Goal: Task Accomplishment & Management: Manage account settings

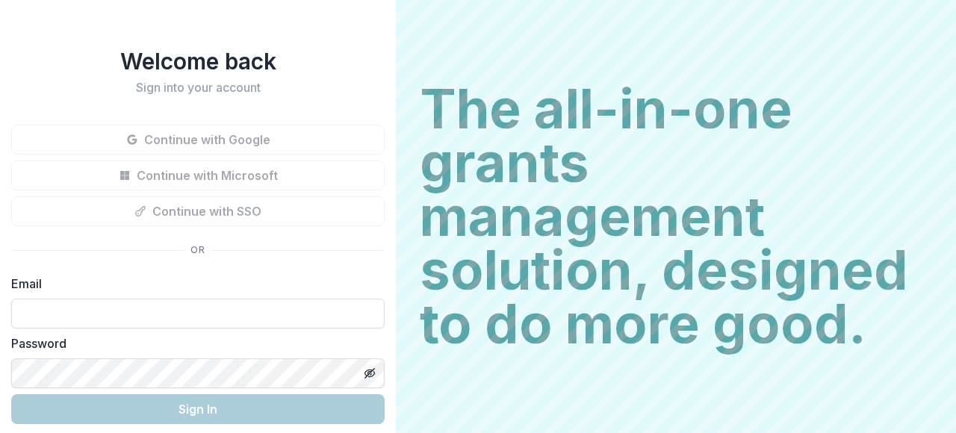
click at [192, 334] on form "Email Password Sign In" at bounding box center [197, 349] width 373 height 149
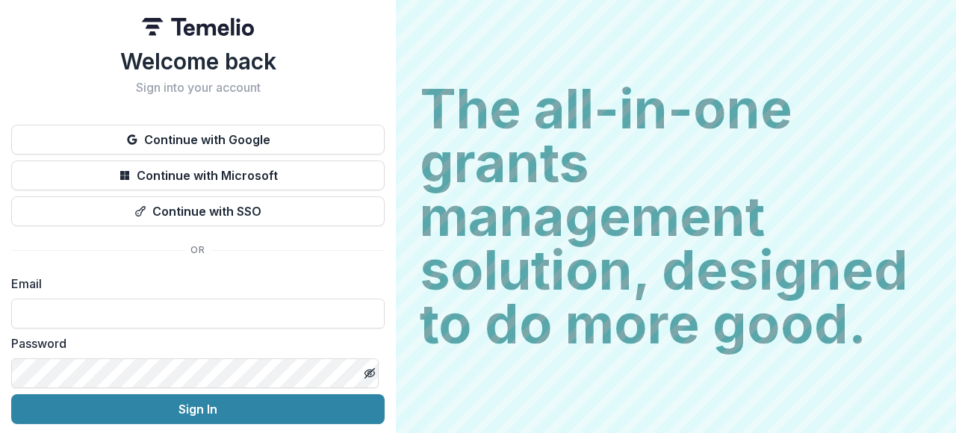
type input "**********"
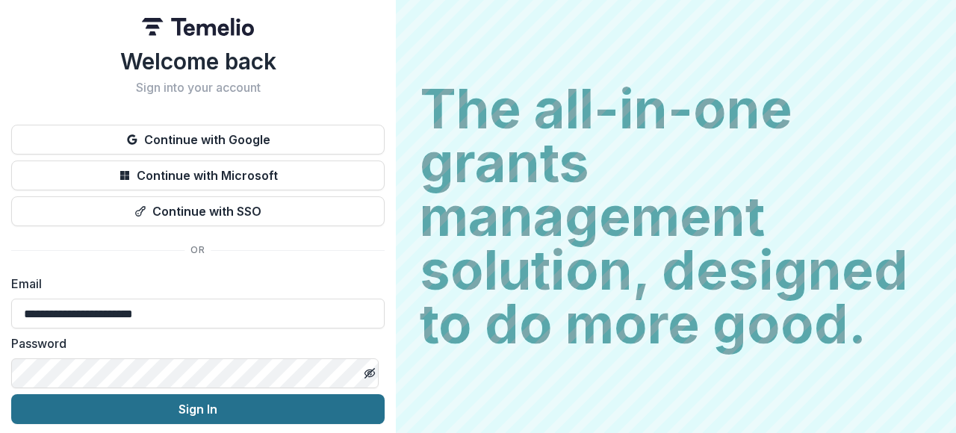
click at [196, 416] on button "Sign In" at bounding box center [197, 409] width 373 height 30
